Goal: Check status: Check status

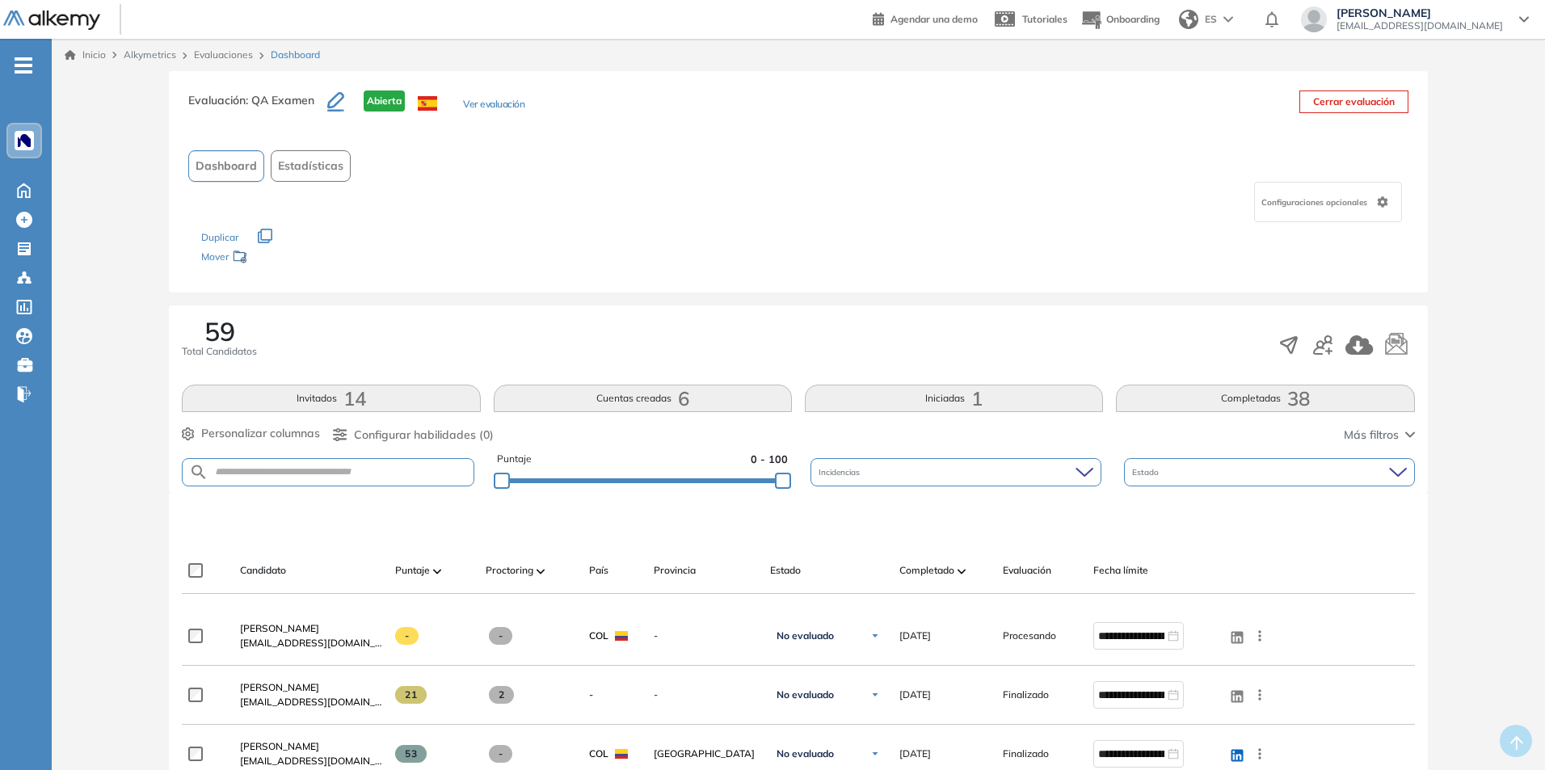
click at [30, 147] on div at bounding box center [24, 140] width 19 height 19
click at [19, 187] on icon at bounding box center [24, 190] width 12 height 14
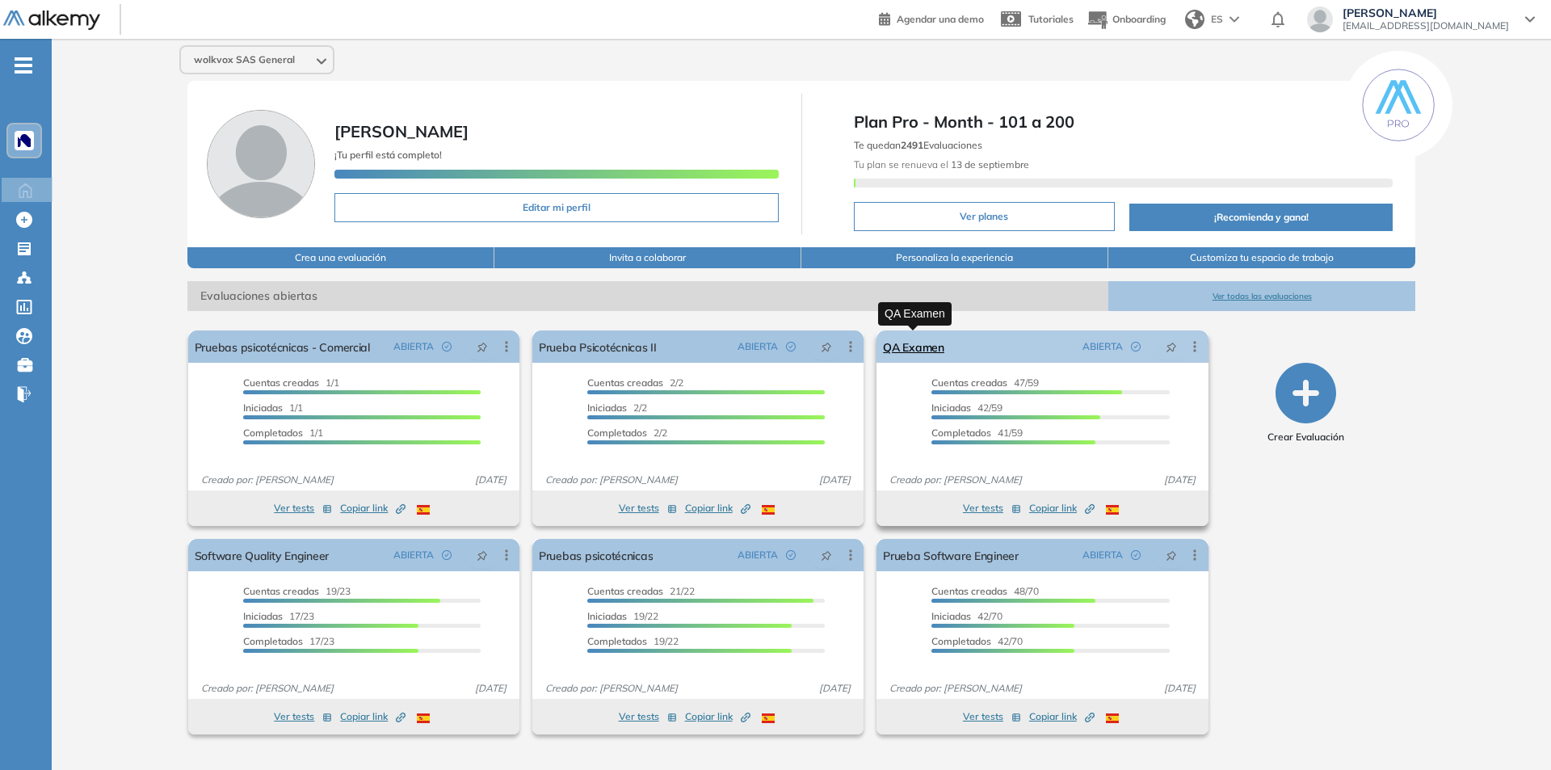
click at [917, 346] on link "QA Examen" at bounding box center [913, 346] width 61 height 32
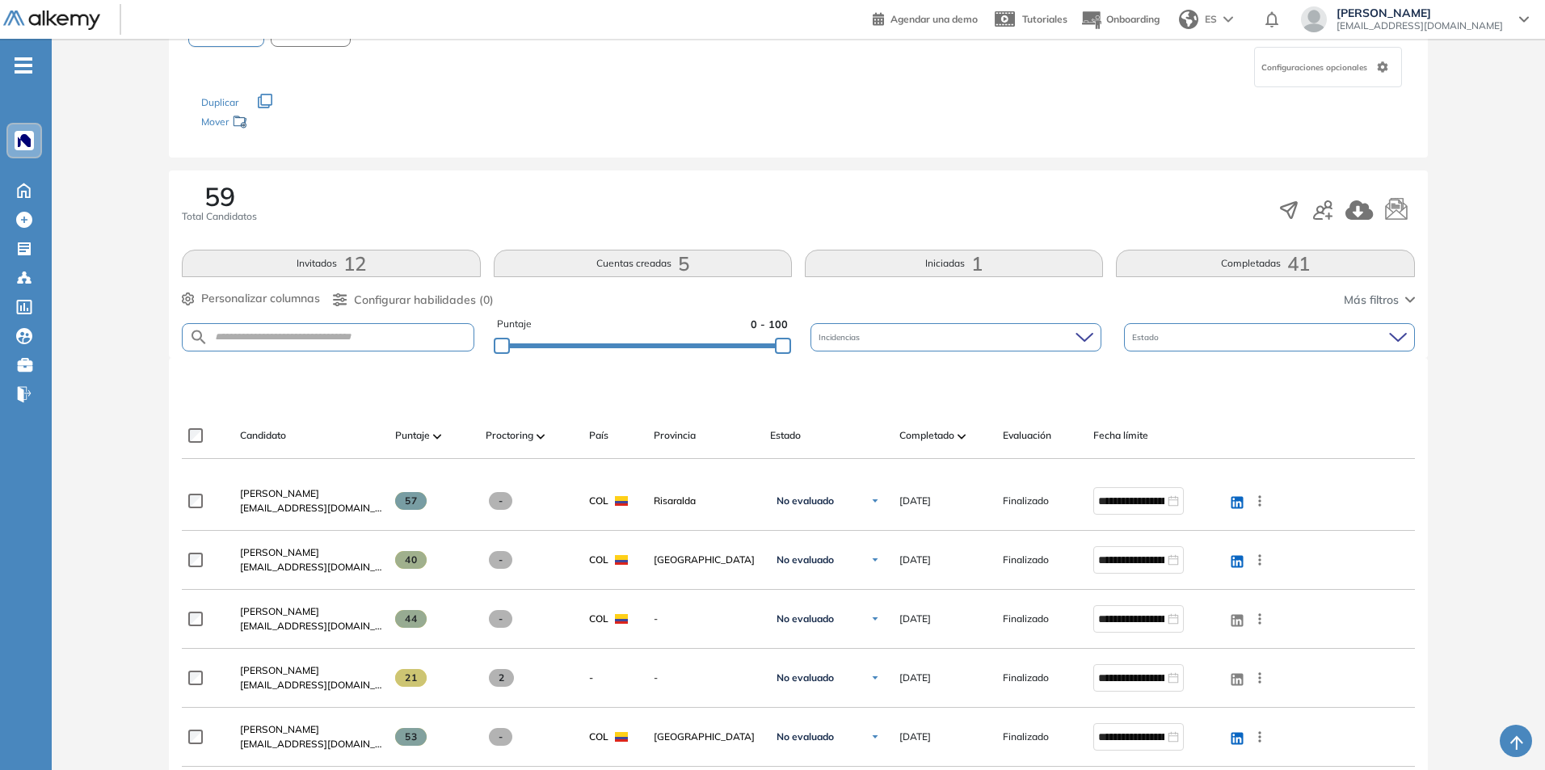
scroll to position [162, 0]
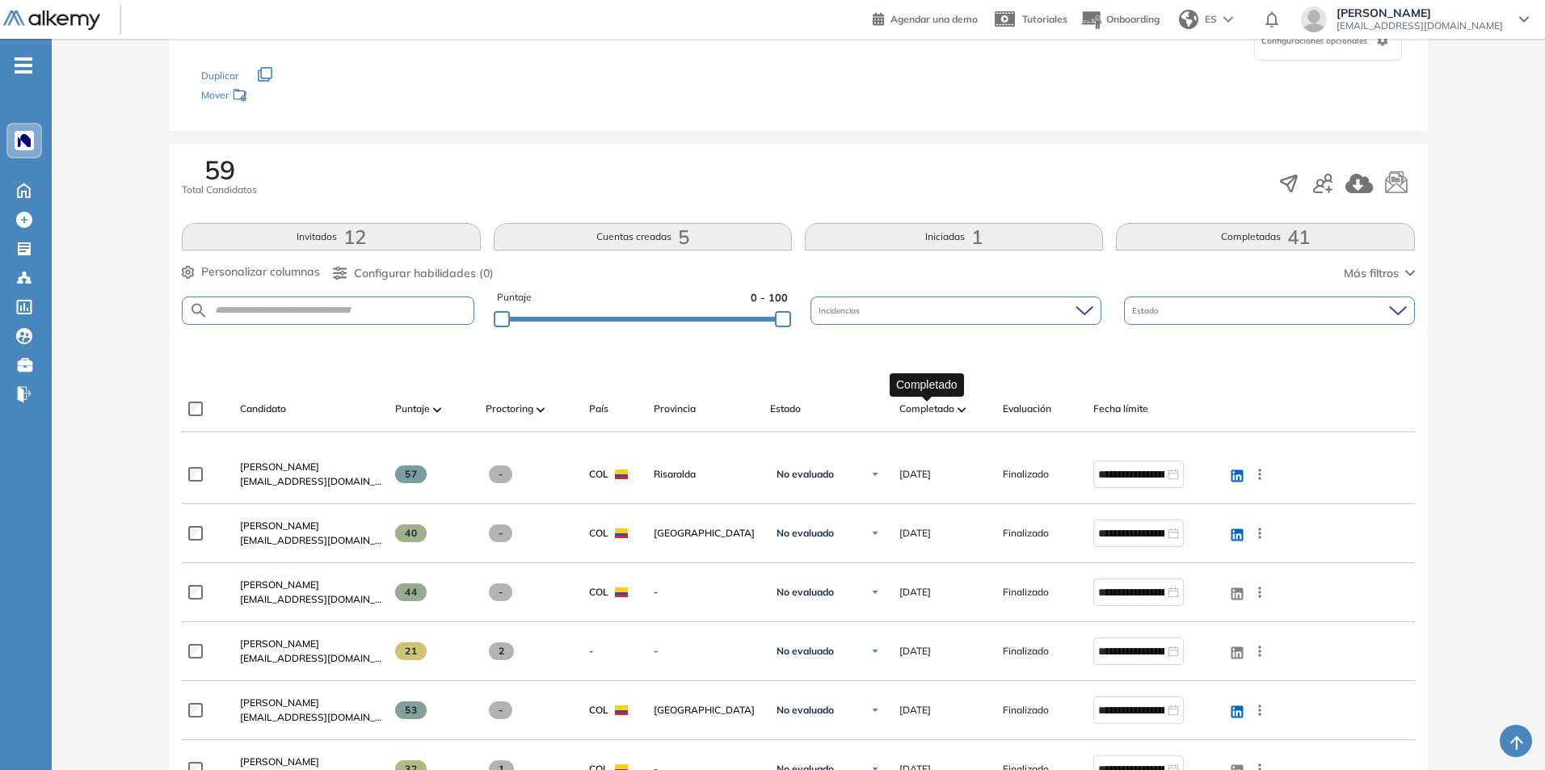
click at [936, 402] on span "Completado" at bounding box center [926, 409] width 55 height 15
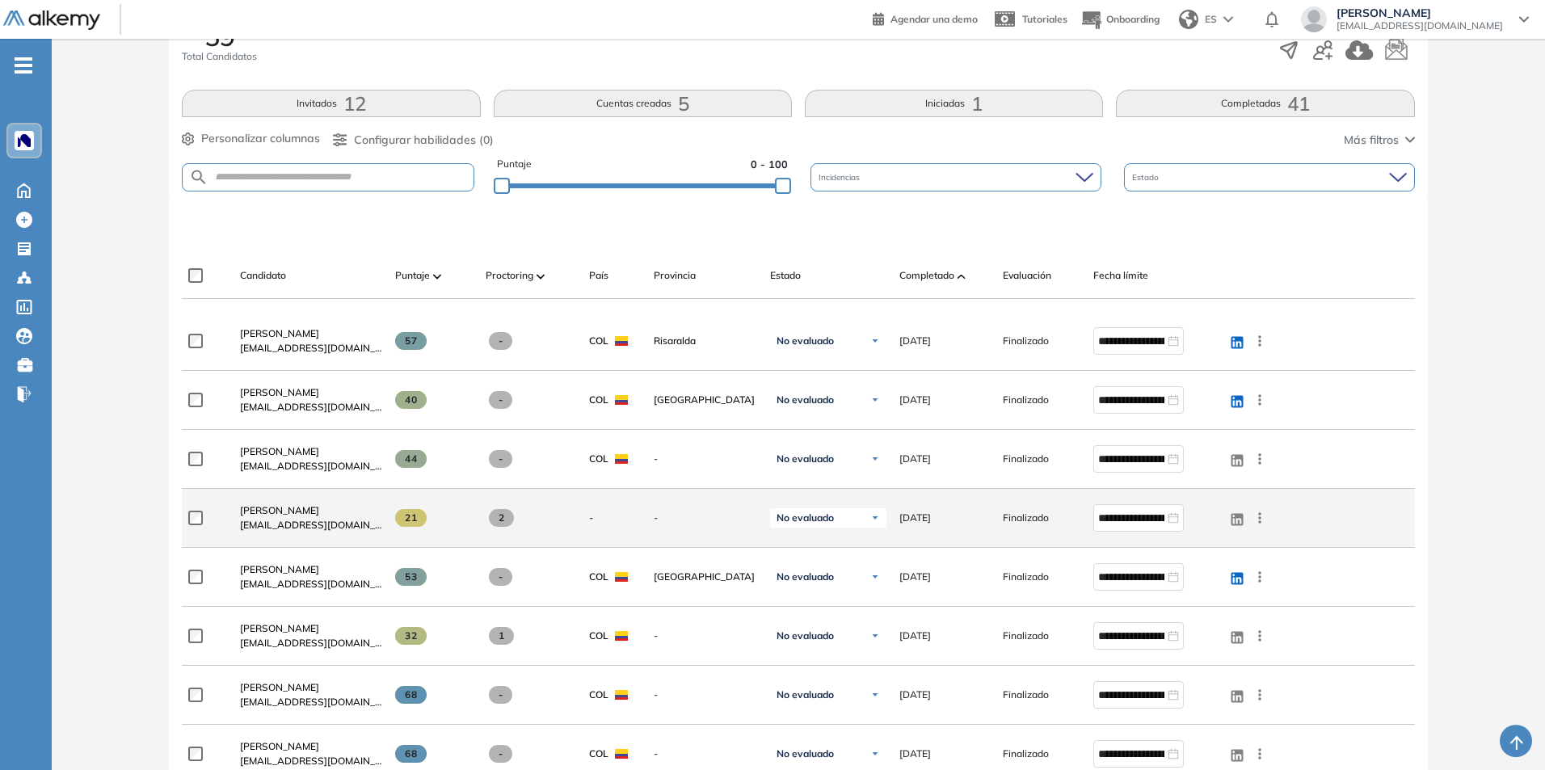
scroll to position [323, 0]
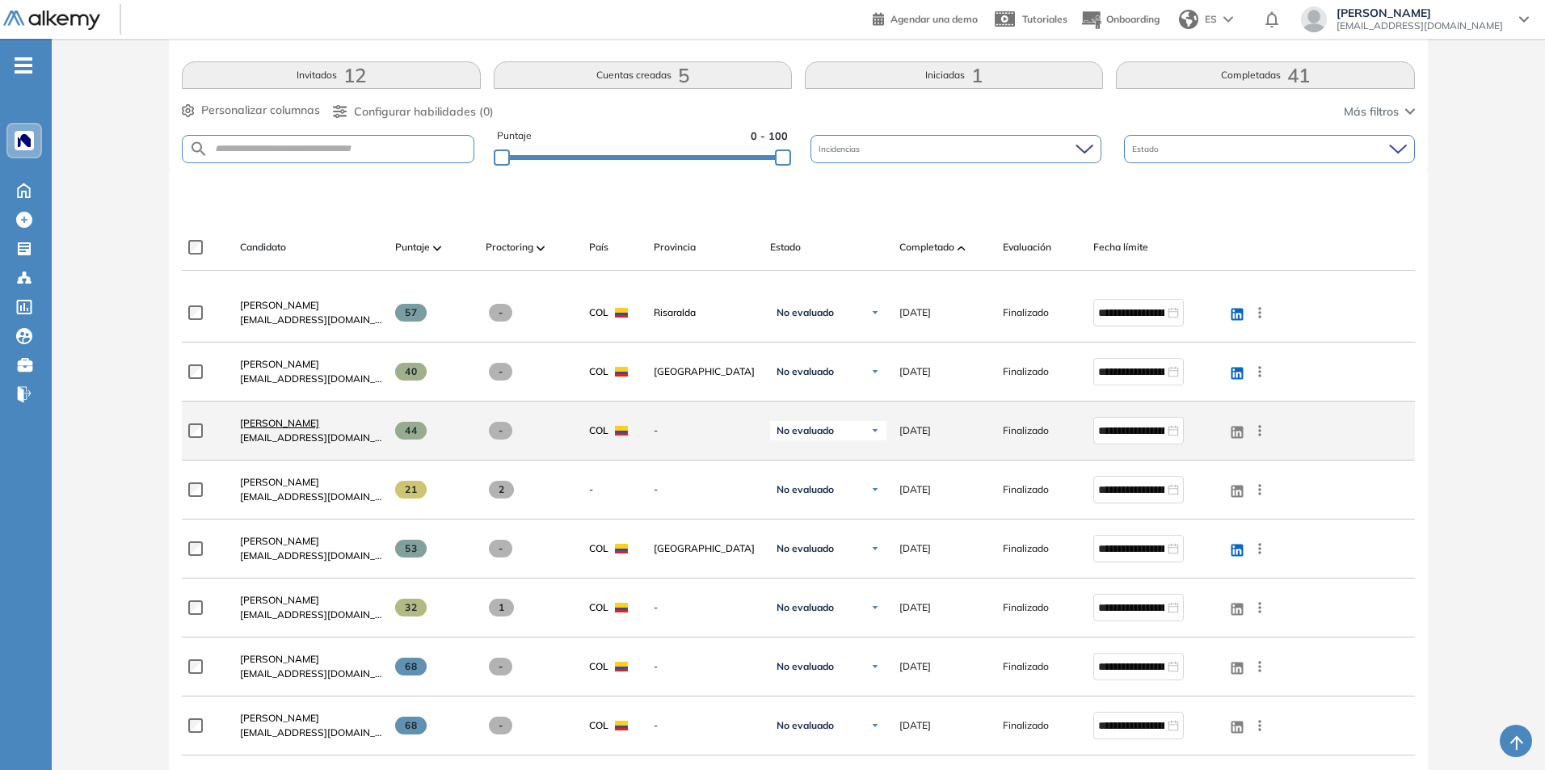
click at [280, 422] on span "[PERSON_NAME]" at bounding box center [279, 423] width 79 height 12
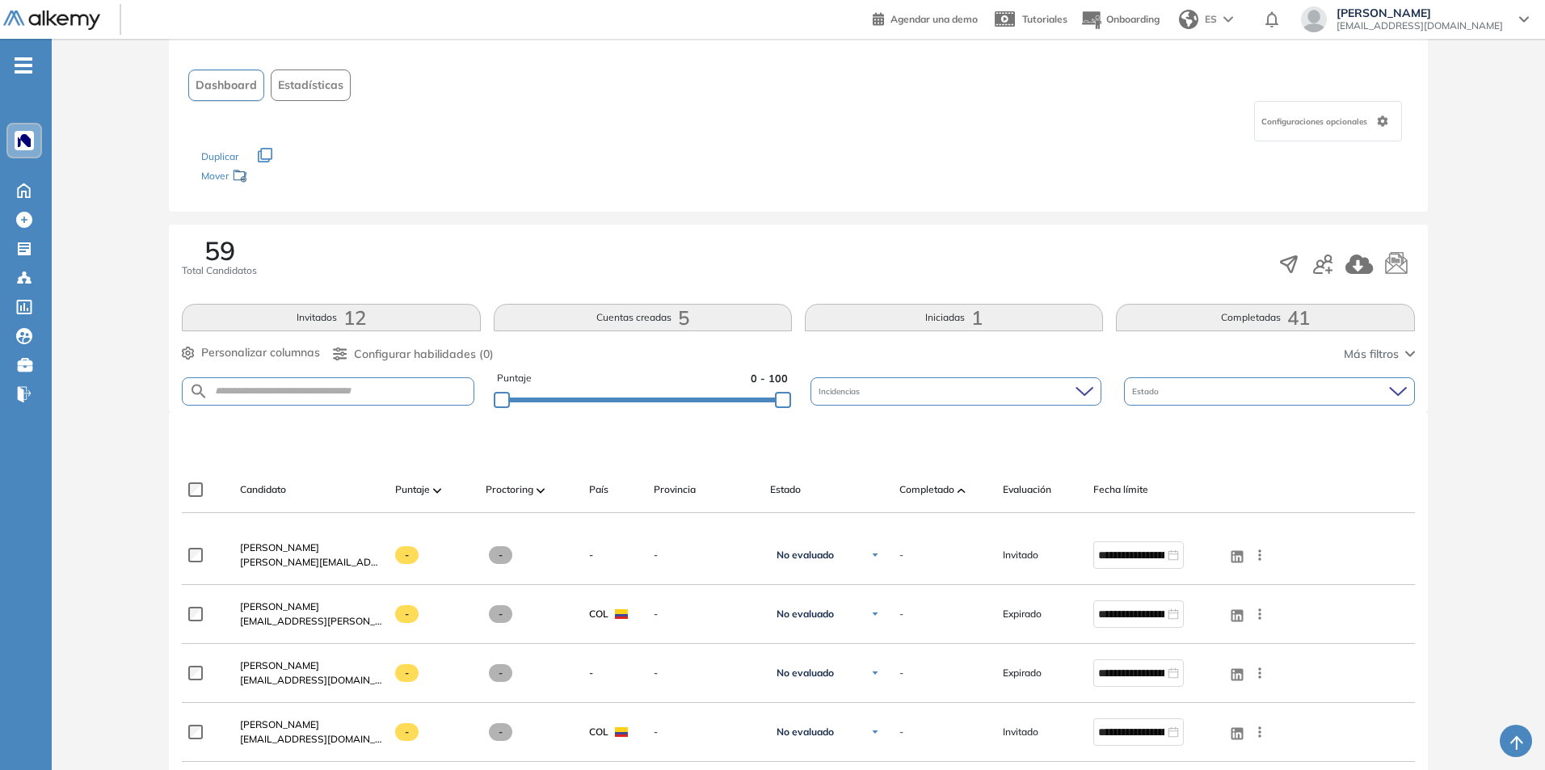
scroll to position [162, 0]
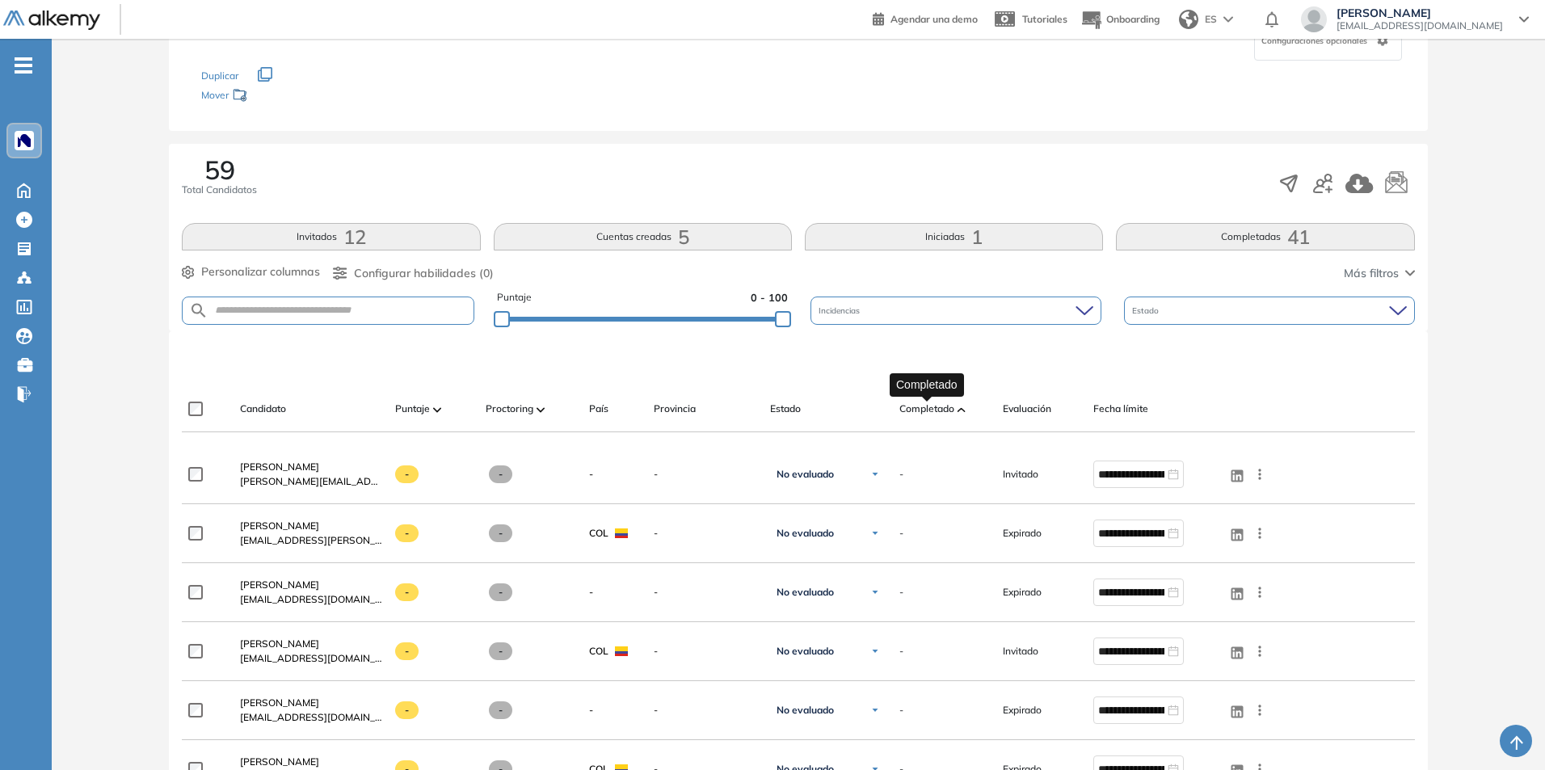
click at [944, 412] on span "Completado" at bounding box center [926, 409] width 55 height 15
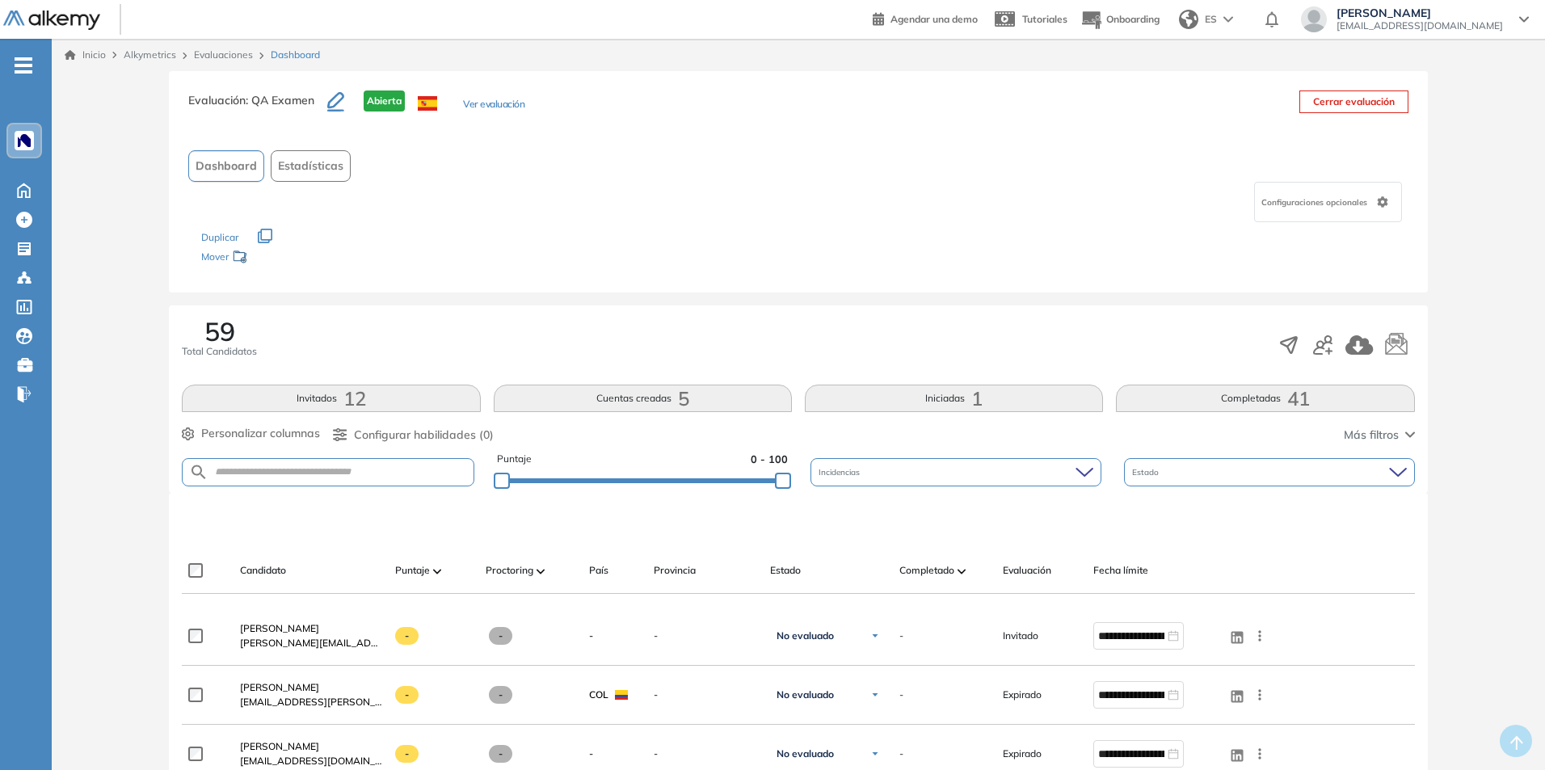
click at [324, 399] on button "Invitados 12" at bounding box center [331, 398] width 298 height 27
click at [1088, 469] on icon at bounding box center [1084, 472] width 18 height 11
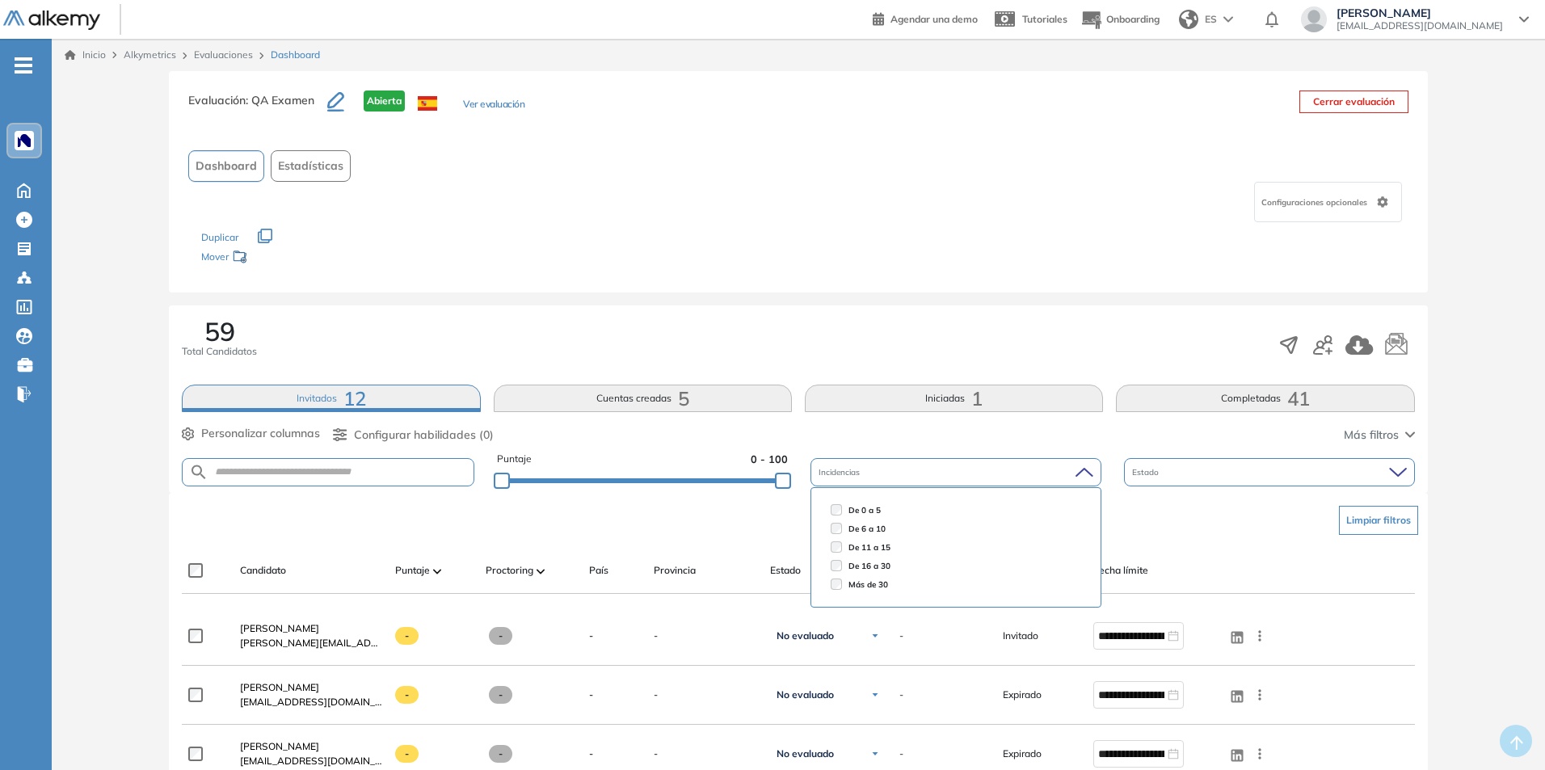
click at [1088, 469] on icon at bounding box center [1084, 472] width 18 height 11
click at [1205, 415] on div "59 Total Candidatos Invitados 12 Cuentas creadas 5 Iniciadas 1 Completadas 41 P…" at bounding box center [798, 398] width 1258 height 187
click at [1202, 402] on button "Completadas 41" at bounding box center [1265, 398] width 298 height 27
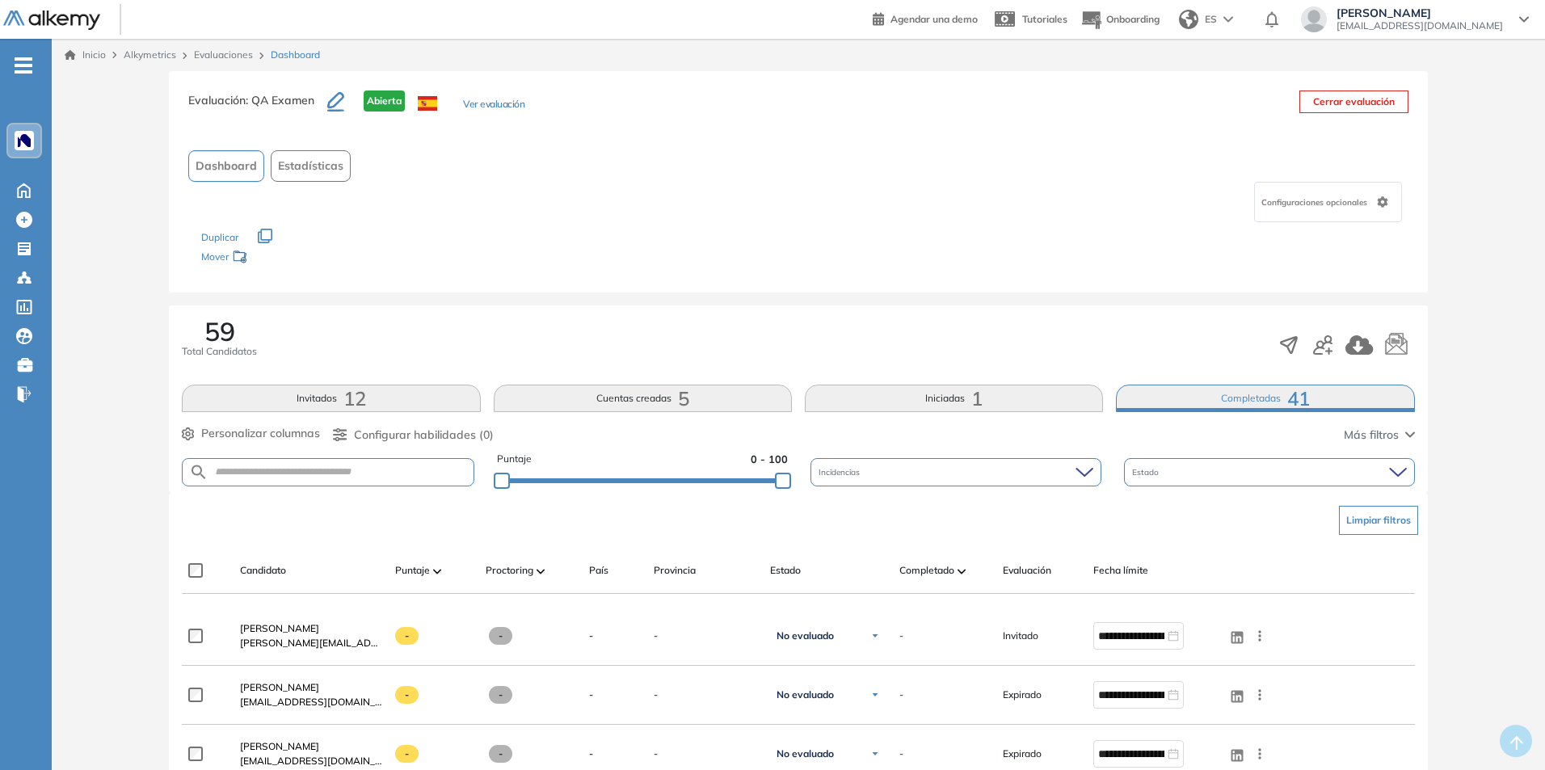
click at [936, 578] on div "Completado" at bounding box center [944, 570] width 90 height 19
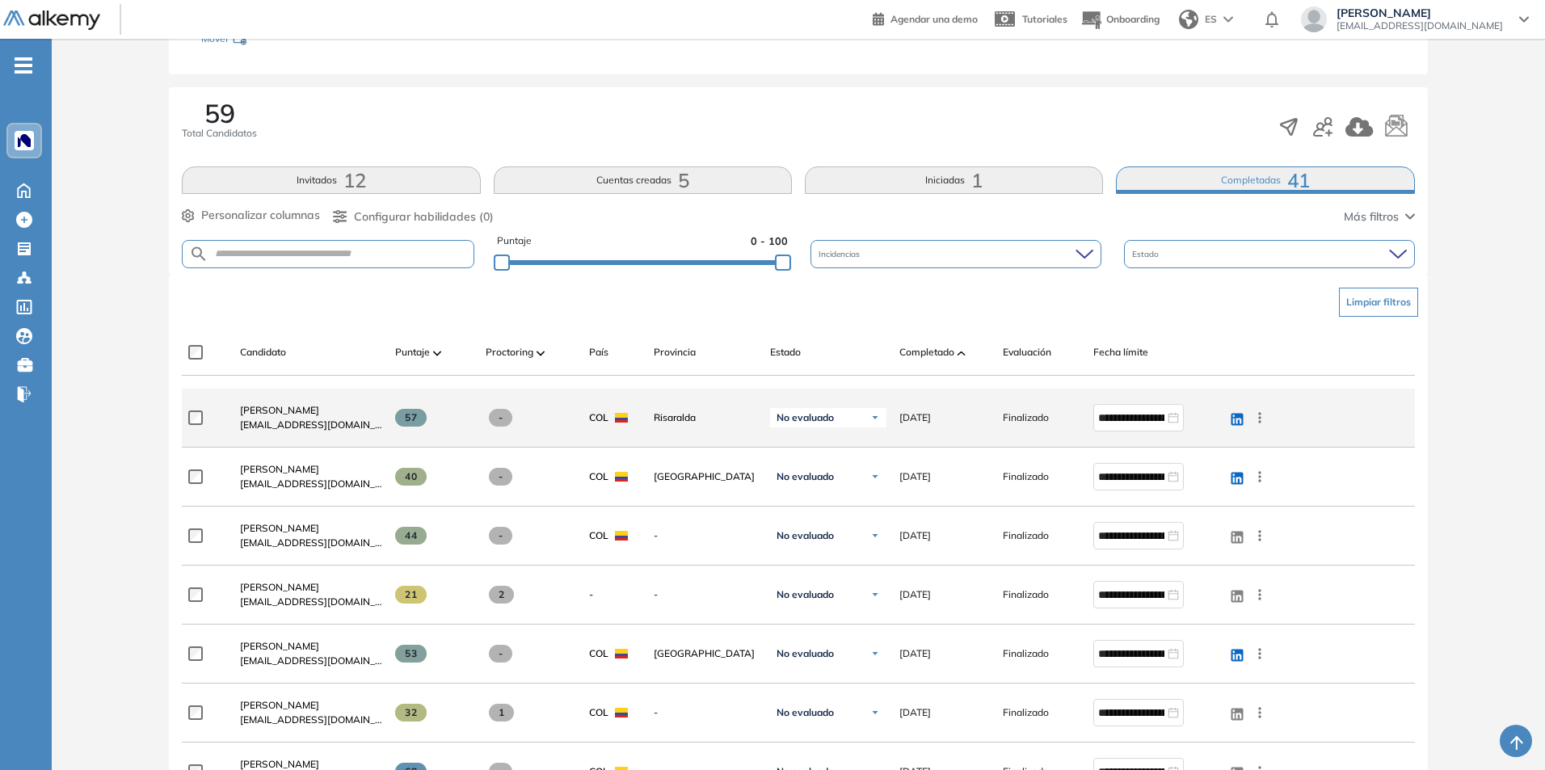
scroll to position [242, 0]
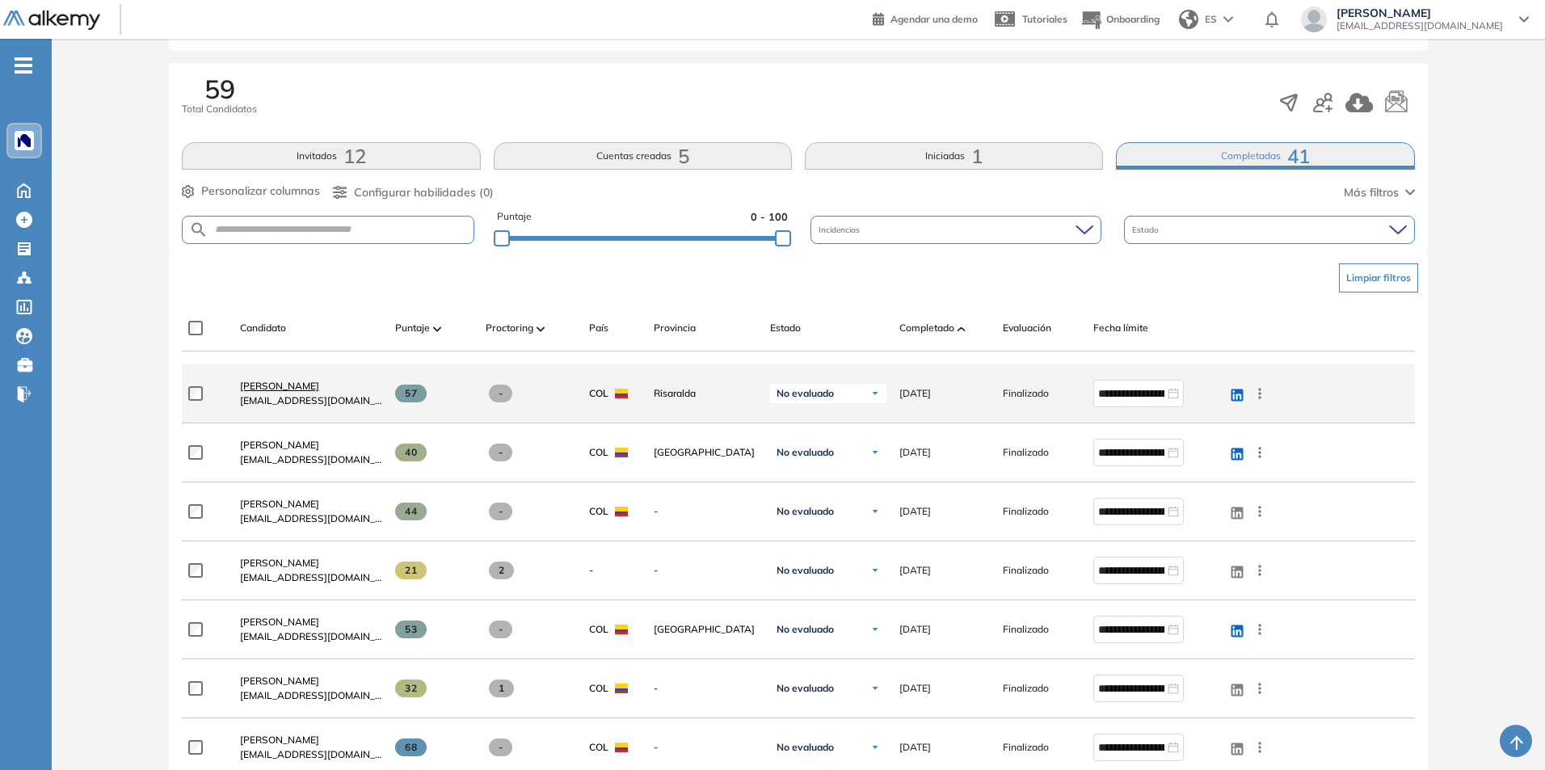
click at [319, 388] on span "[PERSON_NAME]" at bounding box center [279, 386] width 79 height 12
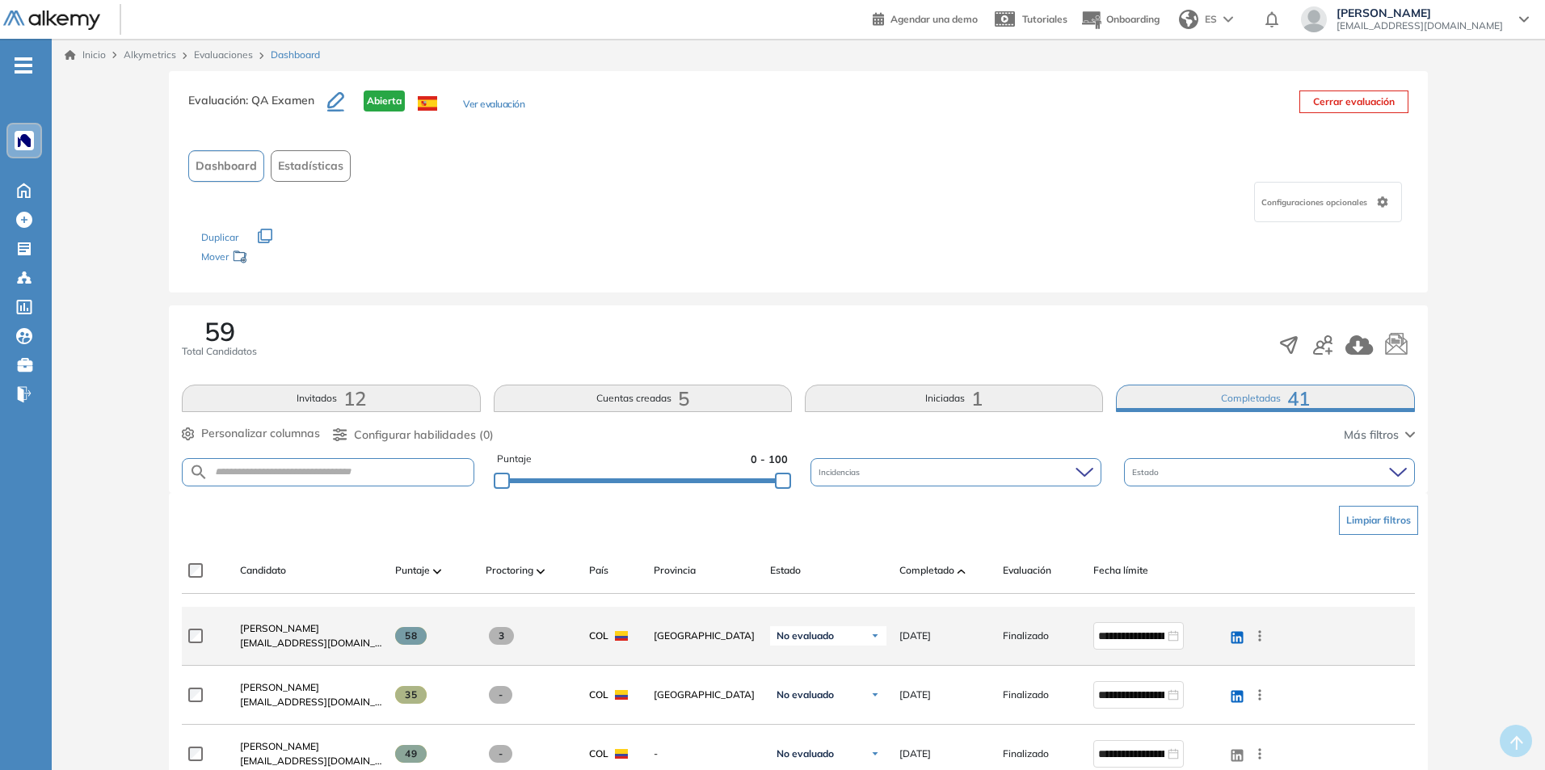
scroll to position [81, 0]
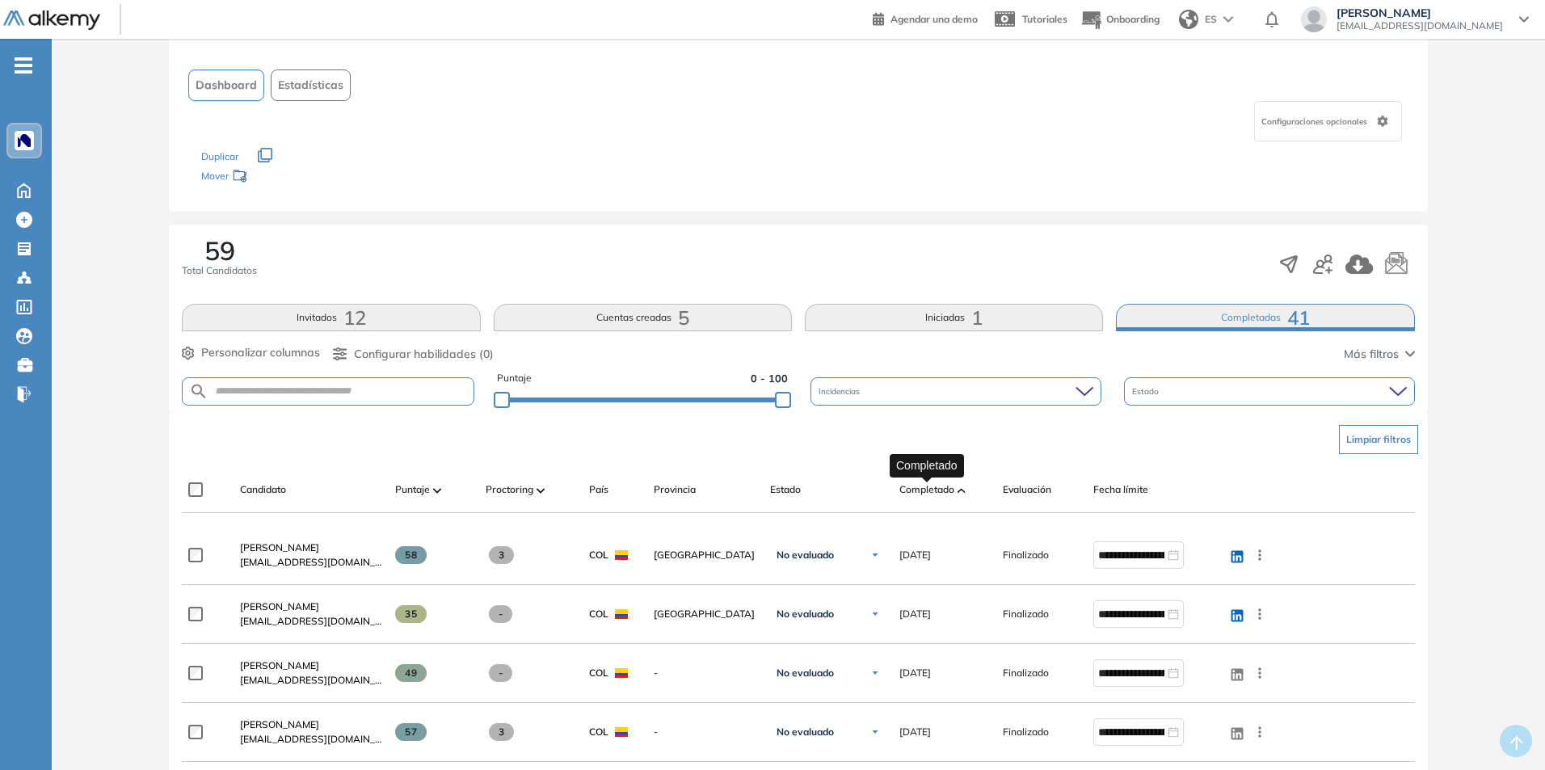
click at [939, 493] on span "Completado" at bounding box center [926, 489] width 55 height 15
click at [918, 495] on span "Completado" at bounding box center [926, 489] width 55 height 15
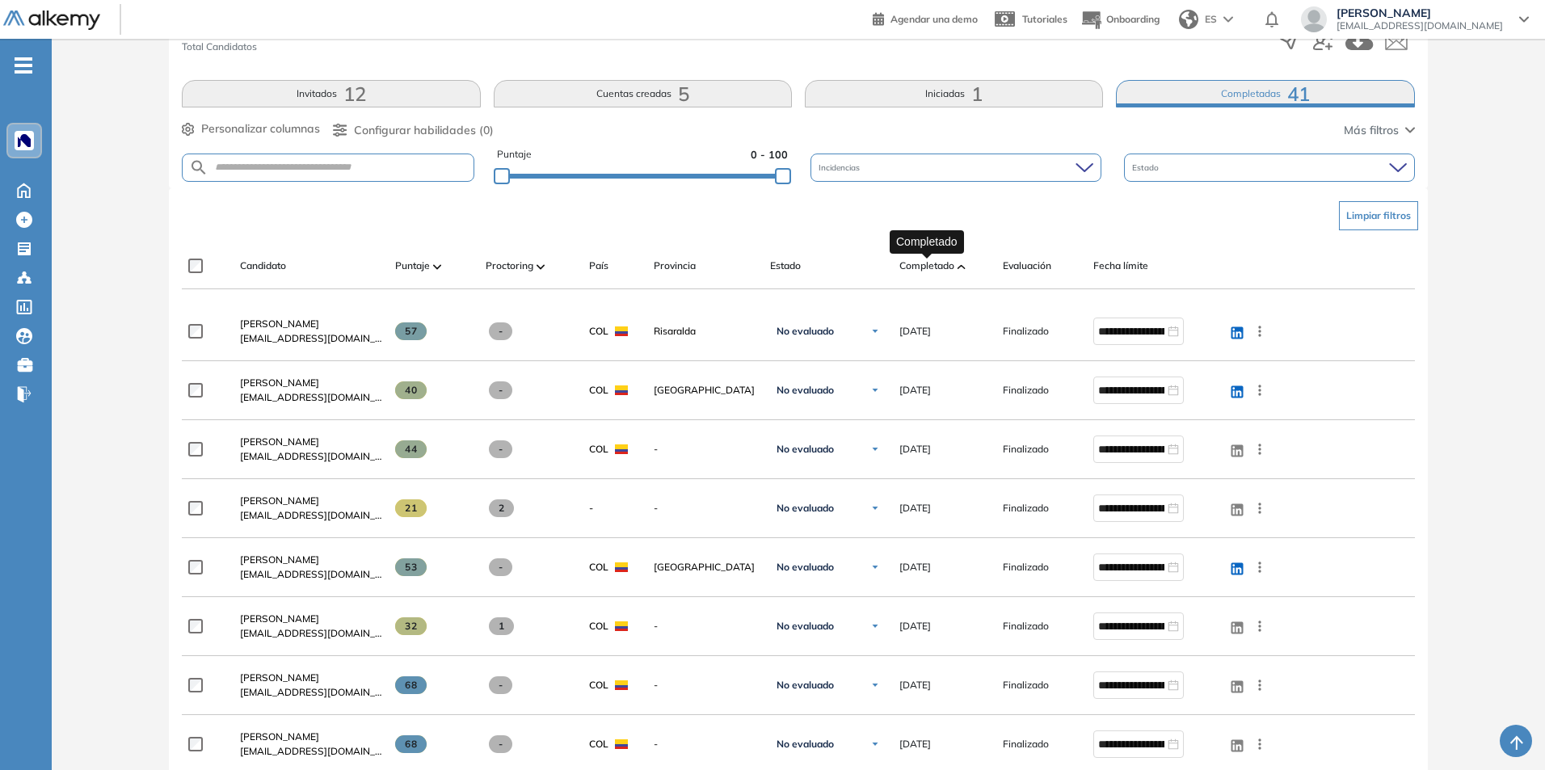
scroll to position [323, 0]
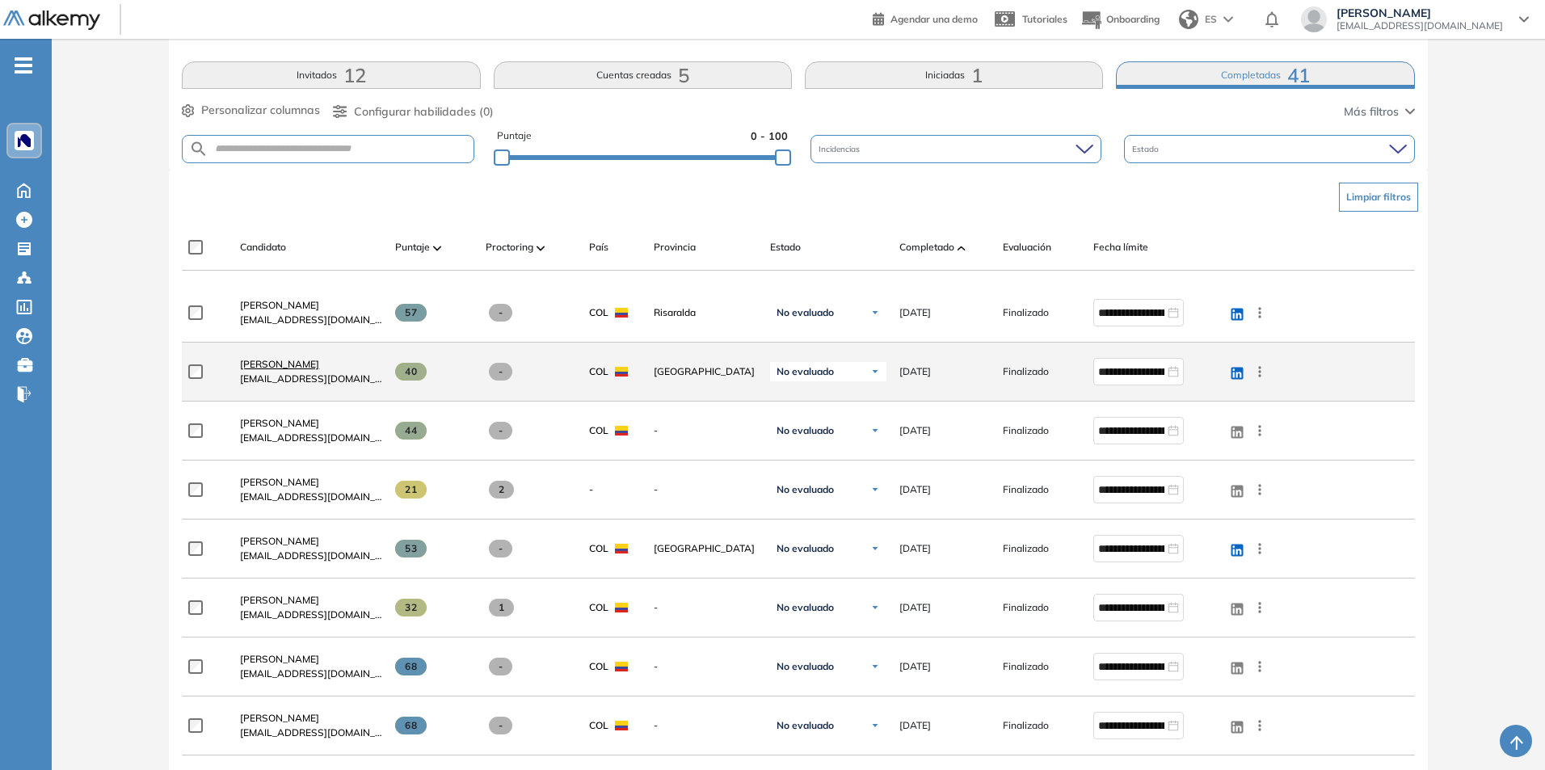
click at [268, 360] on span "[PERSON_NAME]" at bounding box center [279, 364] width 79 height 12
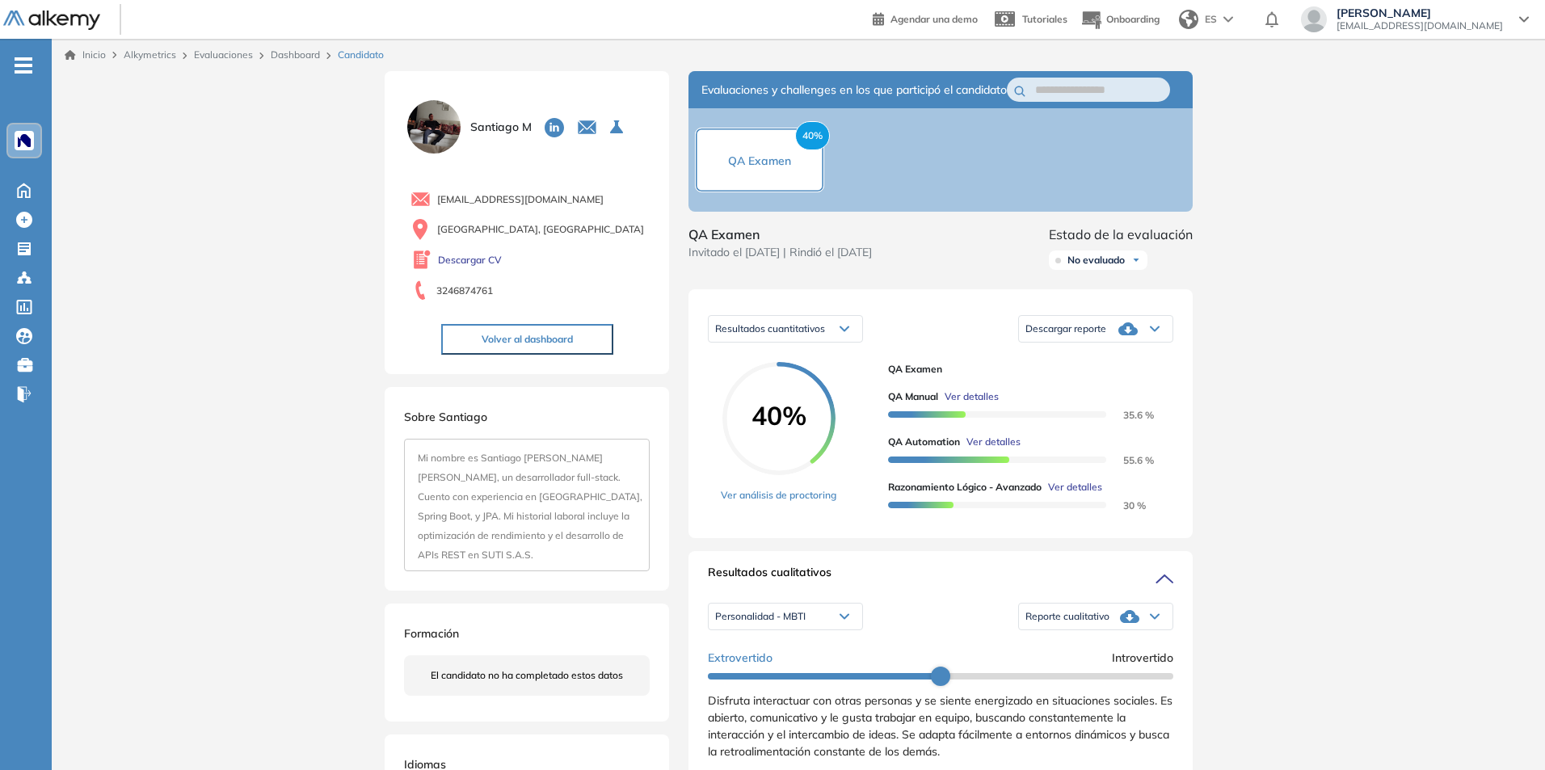
click at [436, 120] on img at bounding box center [434, 127] width 60 height 60
click at [27, 150] on div at bounding box center [24, 140] width 32 height 32
